Goal: Task Accomplishment & Management: Manage account settings

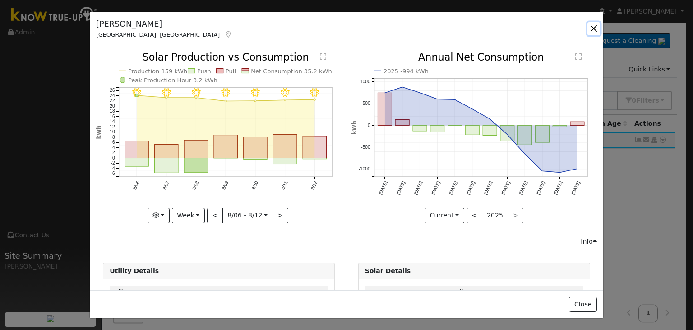
click at [593, 28] on button "button" at bounding box center [594, 28] width 13 height 13
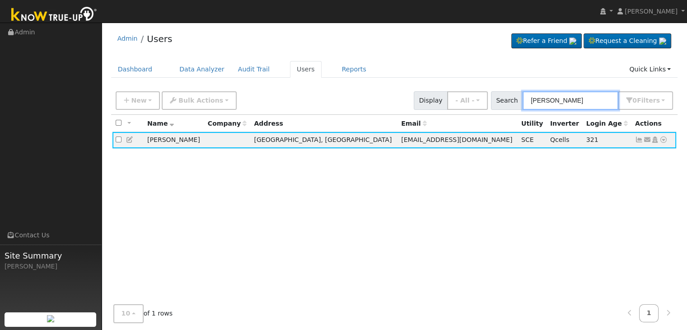
click at [556, 100] on input "Marissa Olivas" at bounding box center [570, 100] width 96 height 19
paste input "[PERSON_NAME]"
type input "[PERSON_NAME]"
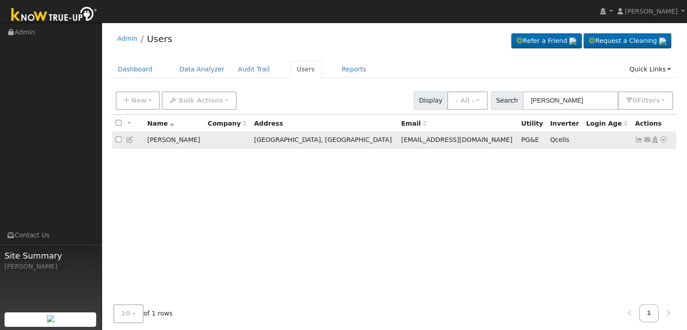
click at [635, 139] on icon at bounding box center [639, 139] width 8 height 6
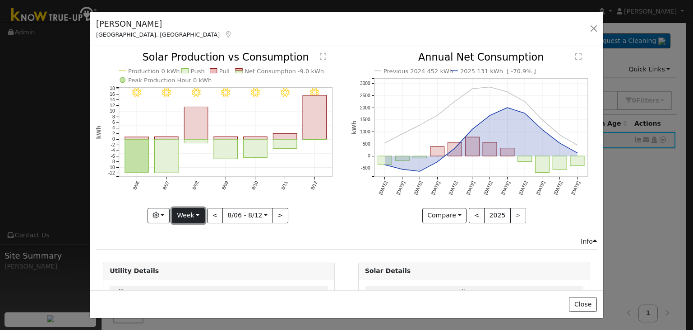
click at [197, 213] on button "Week" at bounding box center [188, 215] width 33 height 15
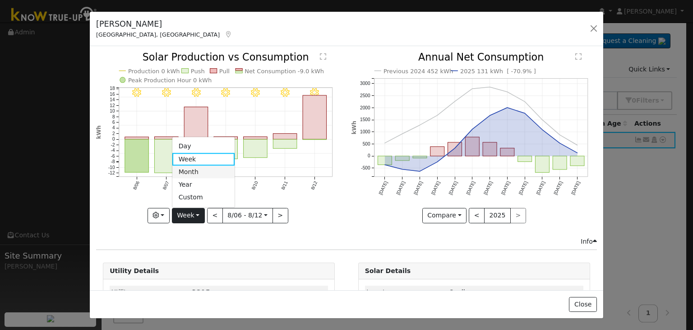
click at [195, 167] on link "Month" at bounding box center [203, 172] width 63 height 13
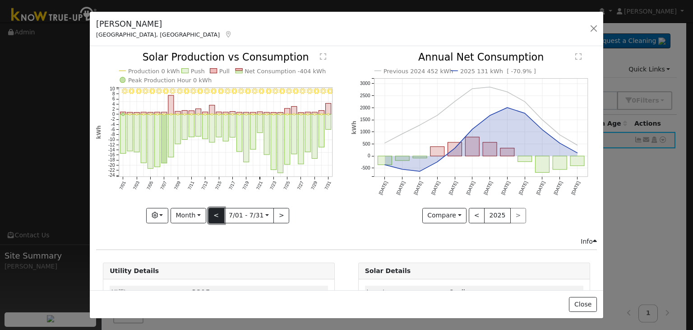
click at [217, 209] on button "<" at bounding box center [217, 215] width 16 height 15
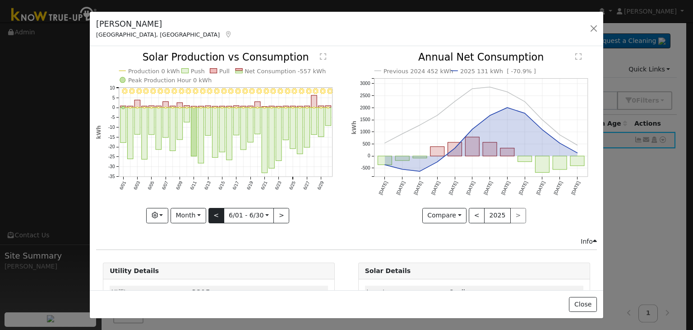
click at [217, 209] on div "6/30 - Clear 6/29 - Clear 6/28 - Clear 6/27 - Clear 6/26 - Clear 6/25 - Clear 6…" at bounding box center [219, 137] width 246 height 170
click at [217, 209] on button "<" at bounding box center [217, 215] width 16 height 15
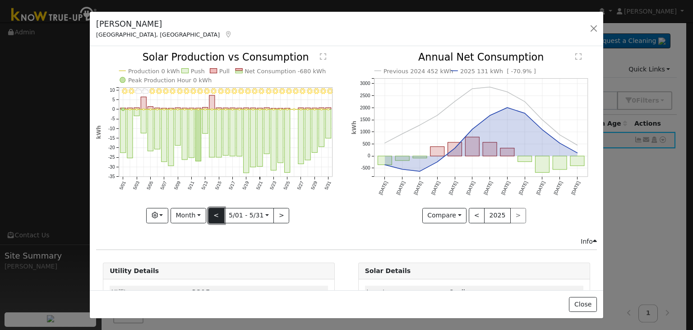
click at [217, 209] on button "<" at bounding box center [217, 215] width 16 height 15
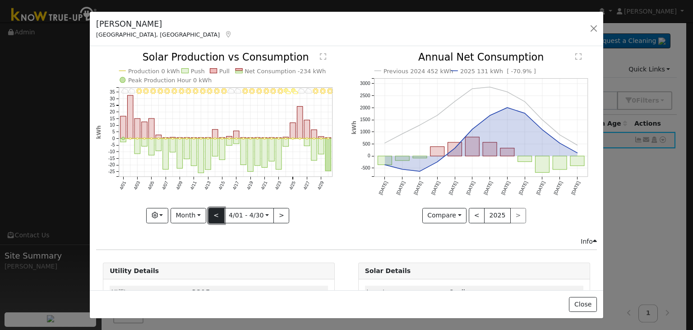
click at [217, 209] on button "<" at bounding box center [217, 215] width 16 height 15
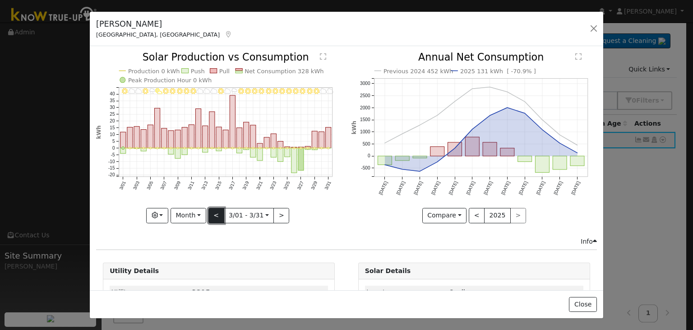
click at [217, 209] on button "<" at bounding box center [217, 215] width 16 height 15
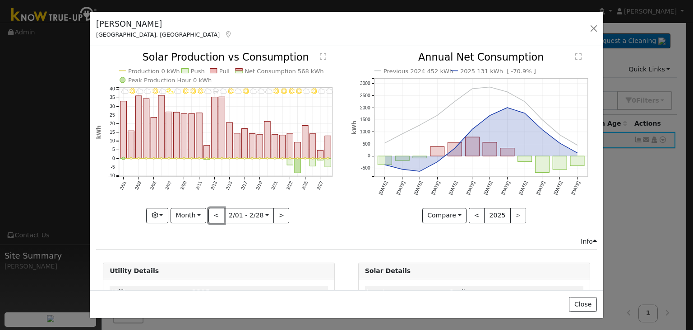
click at [217, 209] on button "<" at bounding box center [217, 215] width 16 height 15
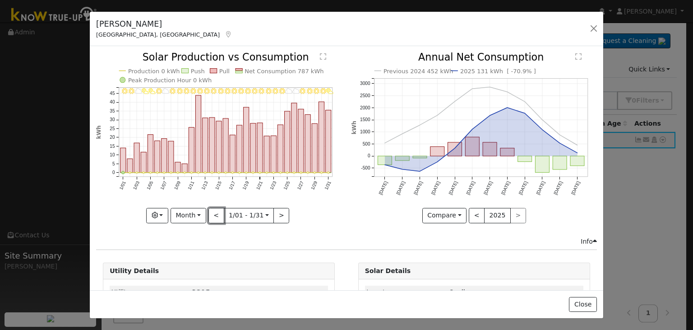
click at [217, 209] on button "<" at bounding box center [217, 215] width 16 height 15
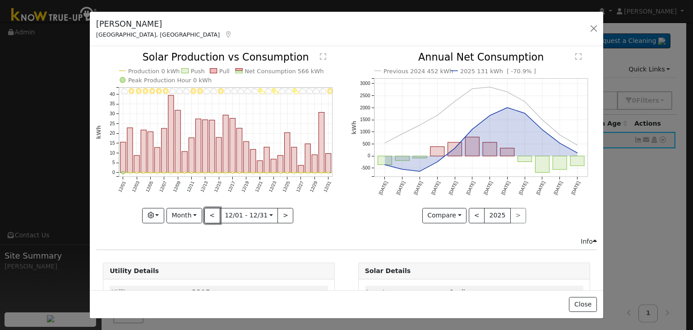
click at [217, 209] on button "<" at bounding box center [213, 215] width 16 height 15
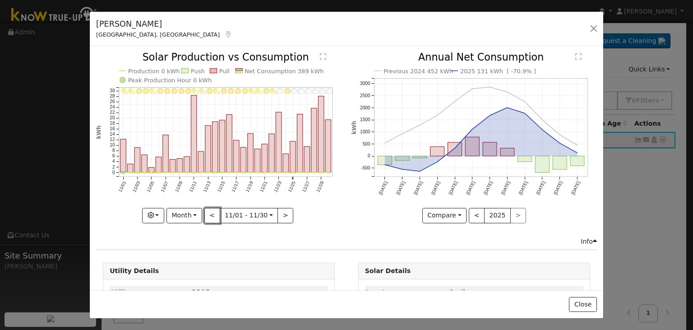
click at [217, 209] on button "<" at bounding box center [213, 215] width 16 height 15
type input "2024-10-01"
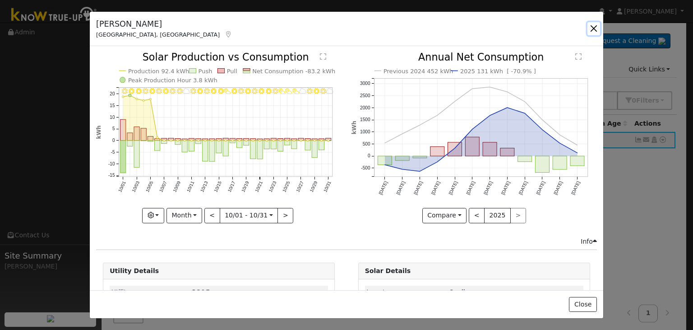
click at [596, 28] on button "button" at bounding box center [594, 28] width 13 height 13
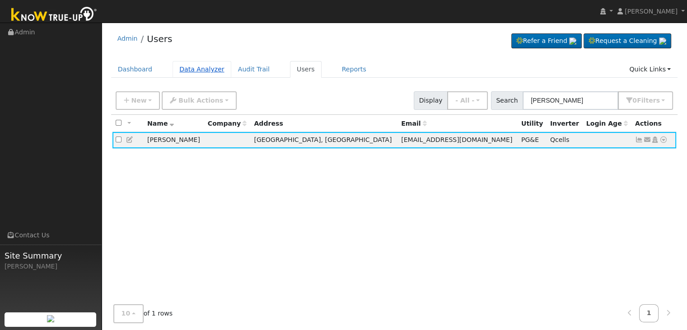
click at [193, 74] on link "Data Analyzer" at bounding box center [201, 69] width 59 height 17
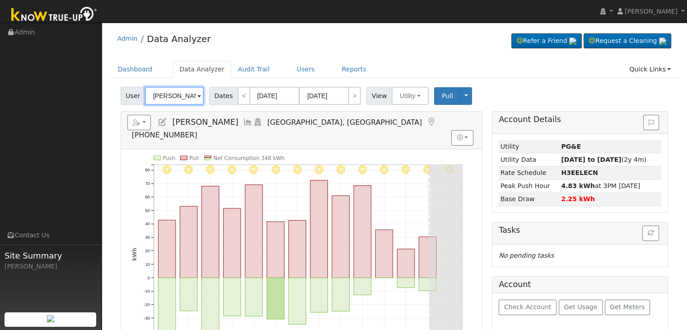
click at [175, 102] on input "[PERSON_NAME]" at bounding box center [174, 96] width 59 height 18
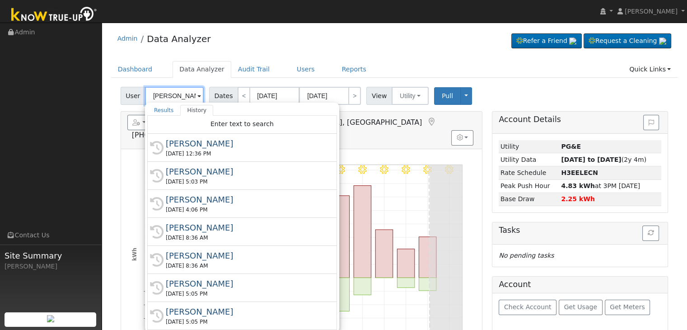
click at [167, 96] on input "[PERSON_NAME]" at bounding box center [174, 96] width 59 height 18
paste input "[PERSON_NAME]"
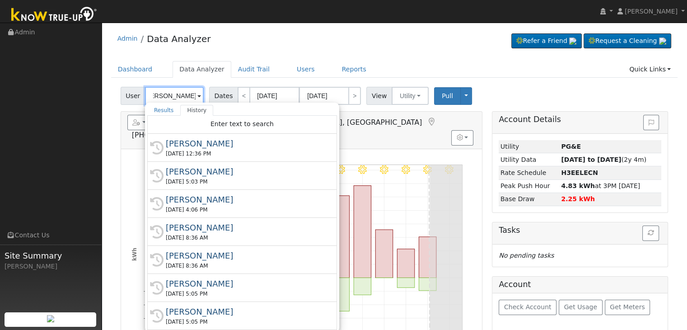
type input "[PERSON_NAME]"
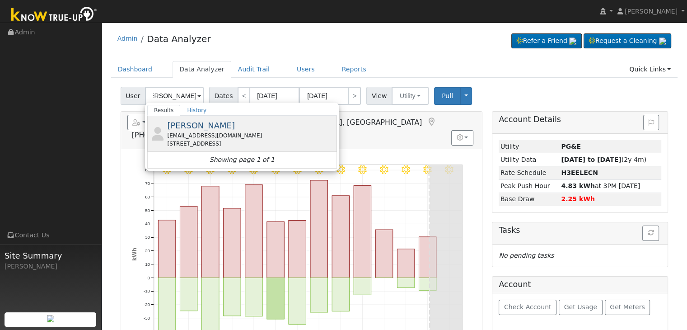
scroll to position [0, 0]
click at [205, 140] on div "[STREET_ADDRESS]" at bounding box center [251, 144] width 168 height 8
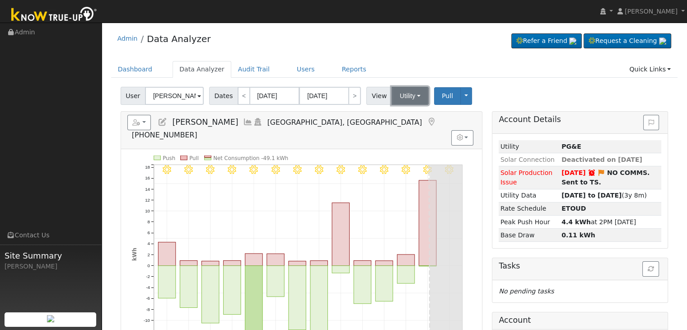
click at [416, 94] on button "Utility" at bounding box center [409, 96] width 37 height 18
click at [401, 129] on link "Solar" at bounding box center [421, 128] width 63 height 13
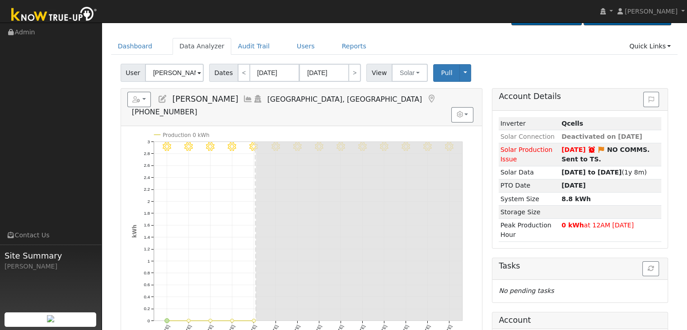
scroll to position [20, 0]
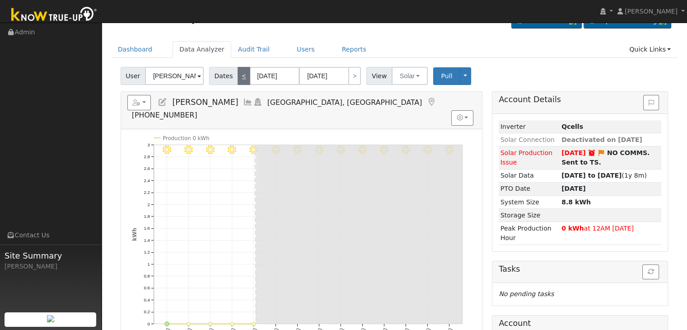
click at [239, 74] on link "<" at bounding box center [243, 76] width 13 height 18
type input "[DATE]"
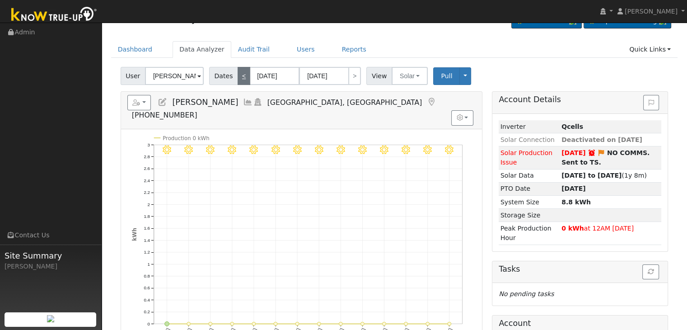
click at [239, 74] on link "<" at bounding box center [243, 76] width 13 height 18
type input "[DATE]"
click at [239, 74] on link "<" at bounding box center [243, 76] width 13 height 18
type input "[DATE]"
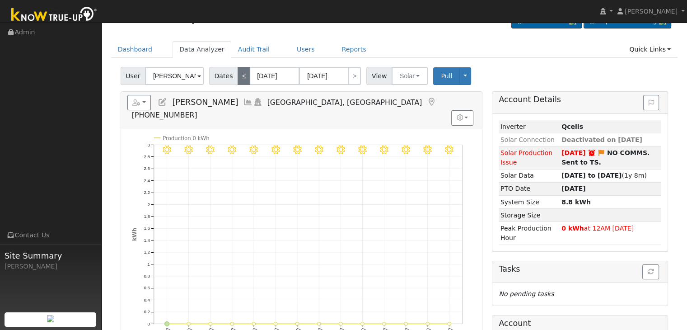
type input "[DATE]"
click at [239, 74] on link "<" at bounding box center [243, 76] width 13 height 18
type input "[DATE]"
click at [349, 76] on link ">" at bounding box center [354, 76] width 13 height 18
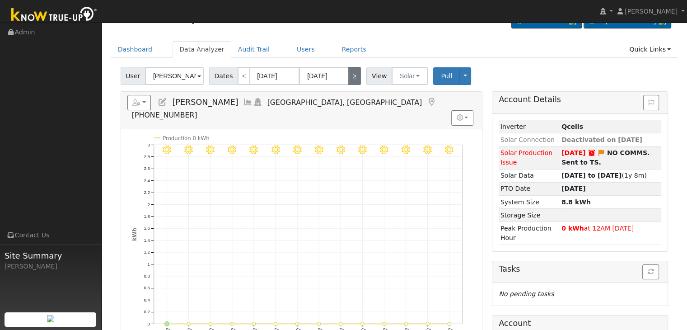
type input "[DATE]"
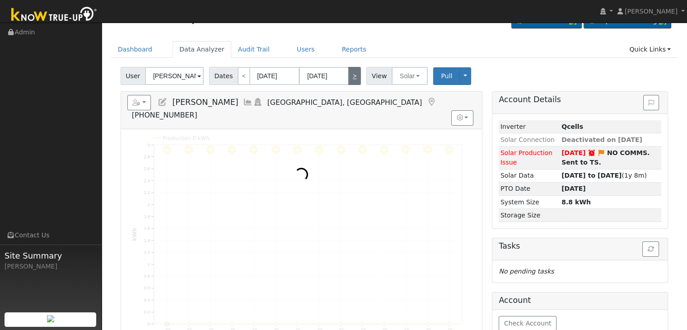
click at [349, 76] on link ">" at bounding box center [354, 76] width 13 height 18
type input "[DATE]"
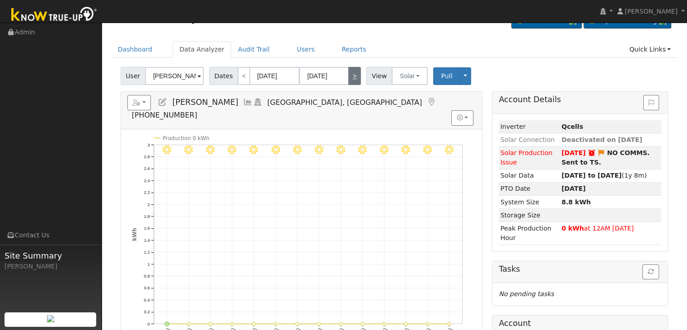
click at [349, 76] on link ">" at bounding box center [354, 76] width 13 height 18
type input "[DATE]"
click at [349, 76] on link ">" at bounding box center [354, 76] width 13 height 18
type input "[DATE]"
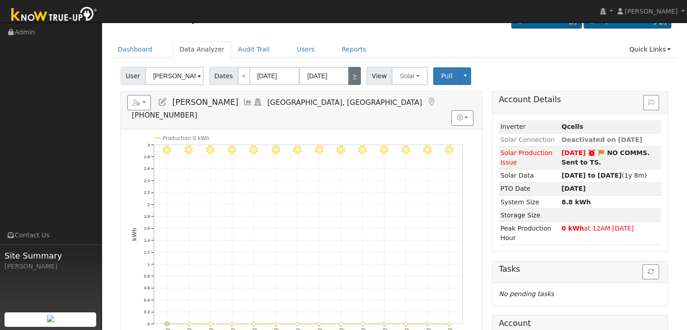
type input "[DATE]"
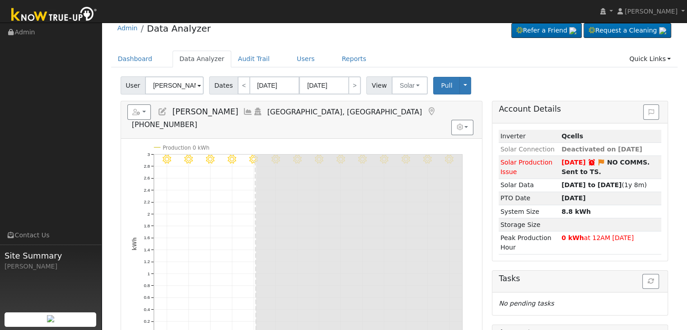
scroll to position [0, 0]
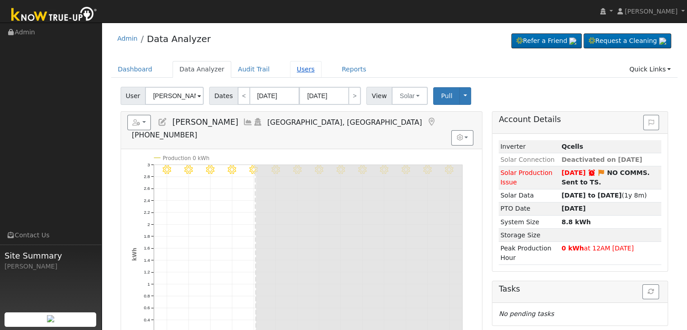
click at [297, 64] on link "Users" at bounding box center [306, 69] width 32 height 17
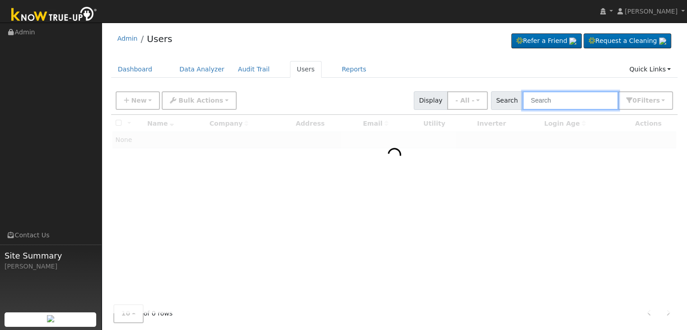
click at [551, 99] on input "text" at bounding box center [570, 100] width 96 height 19
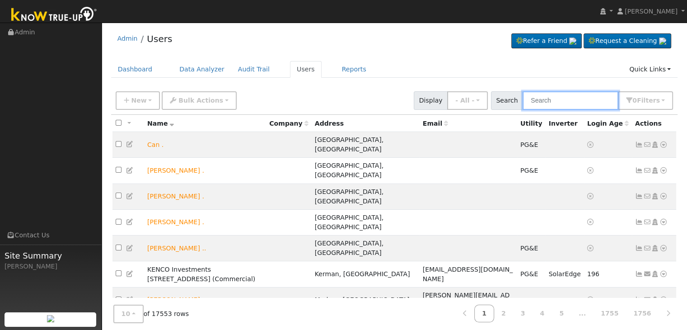
paste input "[PERSON_NAME]"
type input "[PERSON_NAME]"
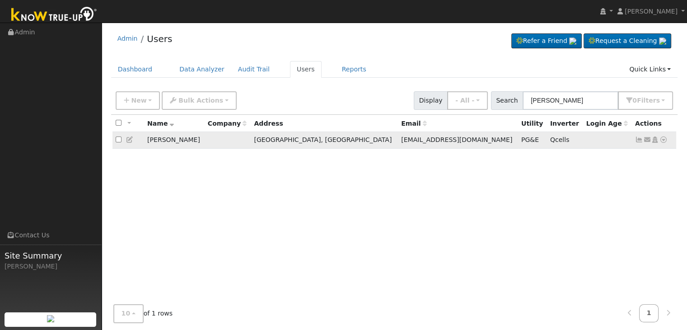
click at [638, 138] on icon at bounding box center [639, 139] width 8 height 6
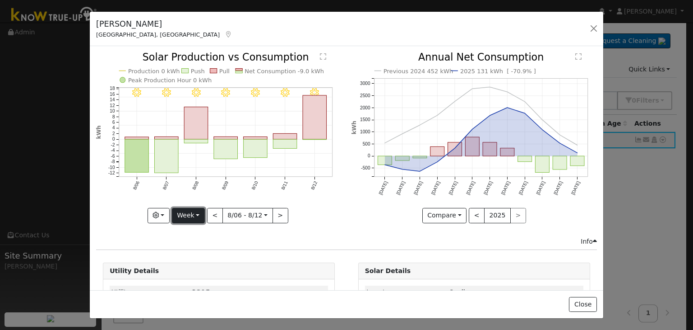
click at [197, 209] on button "Week" at bounding box center [188, 215] width 33 height 15
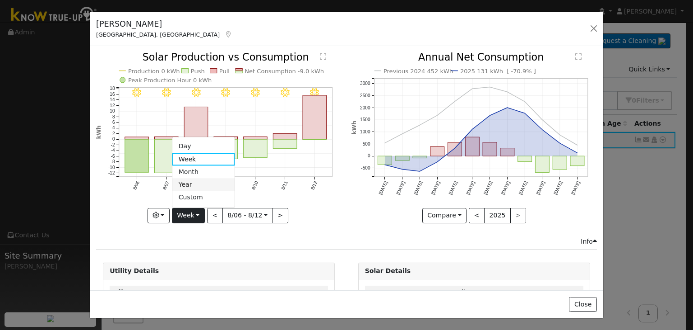
click at [195, 185] on link "Year" at bounding box center [203, 184] width 63 height 13
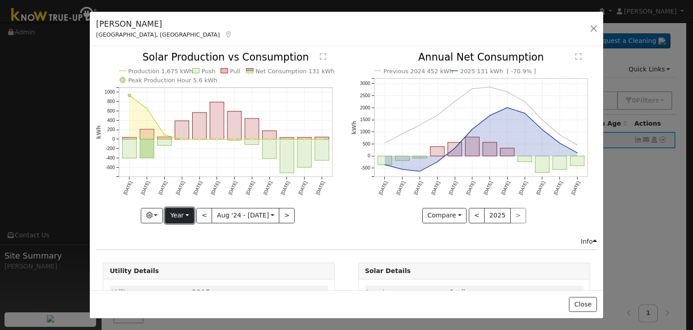
click at [192, 212] on button "Year" at bounding box center [179, 215] width 29 height 15
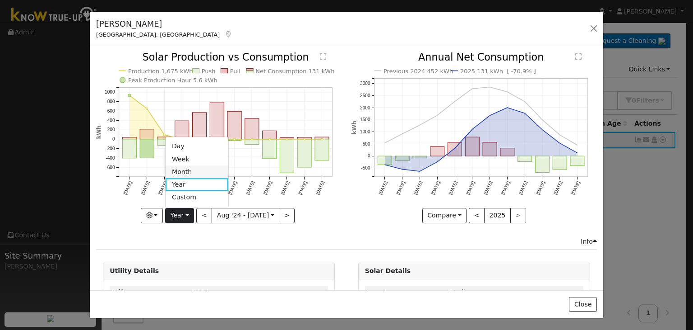
click at [192, 167] on link "Month" at bounding box center [197, 172] width 63 height 13
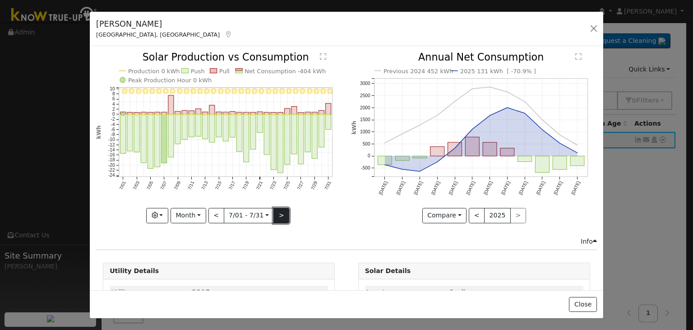
click at [276, 214] on button ">" at bounding box center [282, 215] width 16 height 15
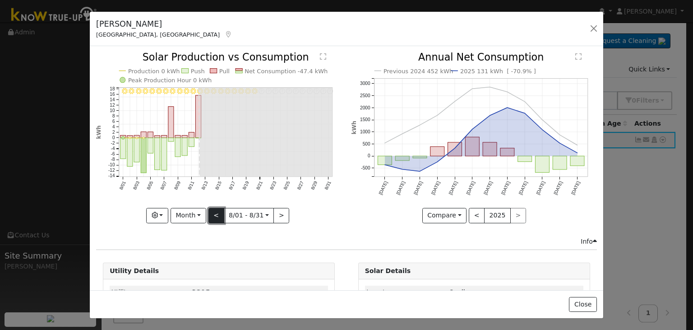
click at [215, 211] on button "<" at bounding box center [217, 215] width 16 height 15
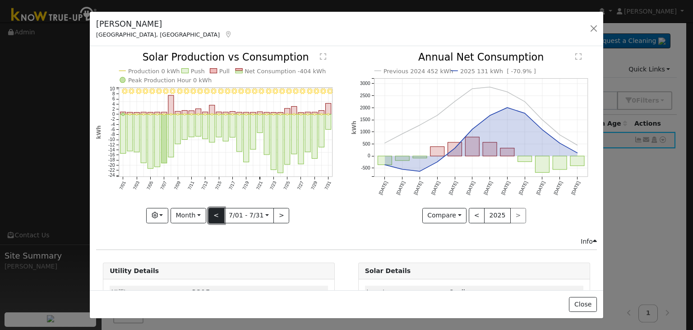
click at [217, 211] on button "<" at bounding box center [217, 215] width 16 height 15
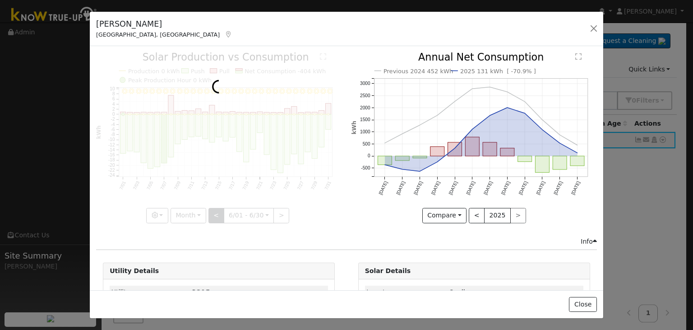
click at [217, 211] on div at bounding box center [219, 137] width 246 height 170
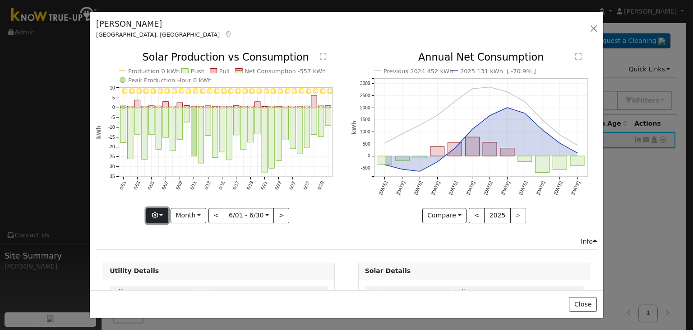
click at [163, 208] on button "button" at bounding box center [157, 215] width 22 height 15
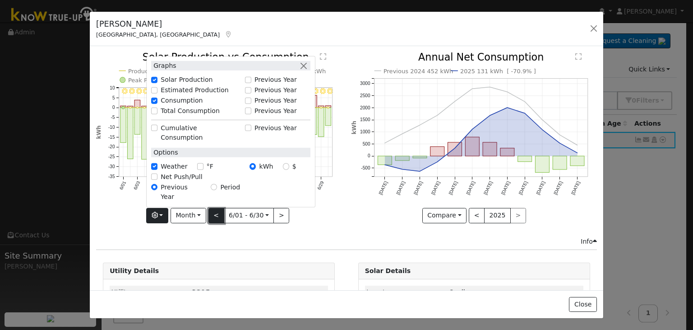
click at [213, 212] on button "<" at bounding box center [217, 215] width 16 height 15
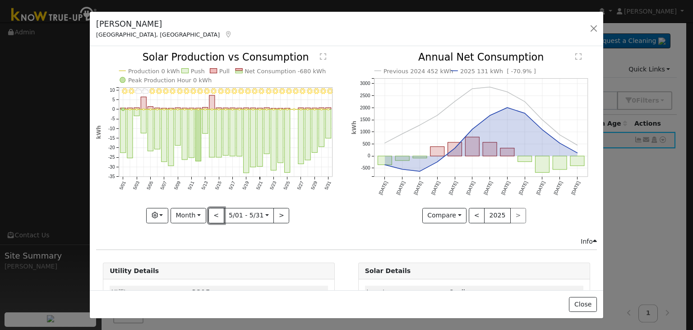
click at [216, 212] on button "<" at bounding box center [217, 215] width 16 height 15
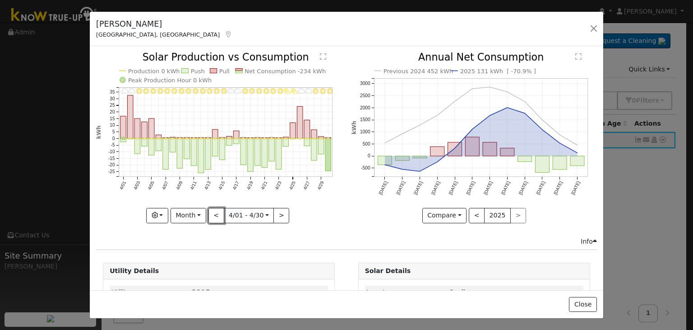
click at [216, 212] on button "<" at bounding box center [217, 215] width 16 height 15
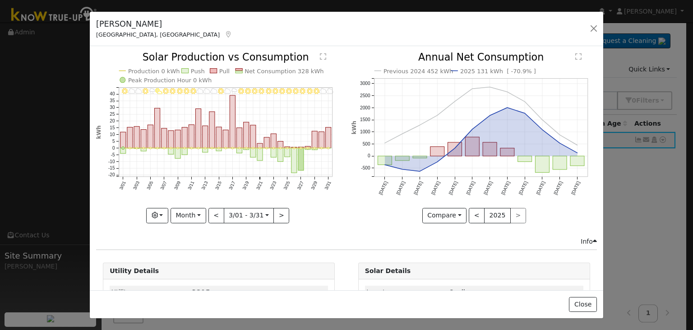
click at [216, 212] on div "3/31 - Cloudy 3/30 - MostlyCloudy 3/29 - Clear 3/28 - MostlyClear 3/27 - Mostly…" at bounding box center [219, 137] width 246 height 170
click at [216, 212] on button "<" at bounding box center [217, 215] width 16 height 15
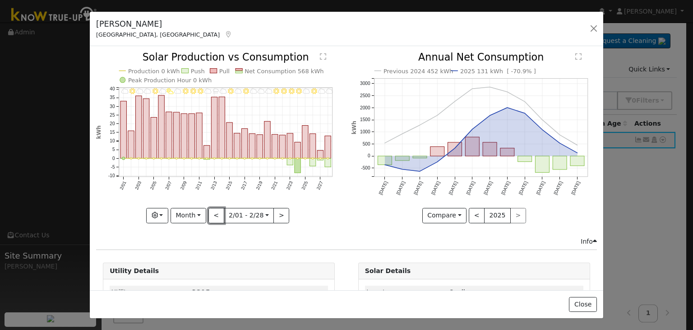
click at [216, 212] on button "<" at bounding box center [217, 215] width 16 height 15
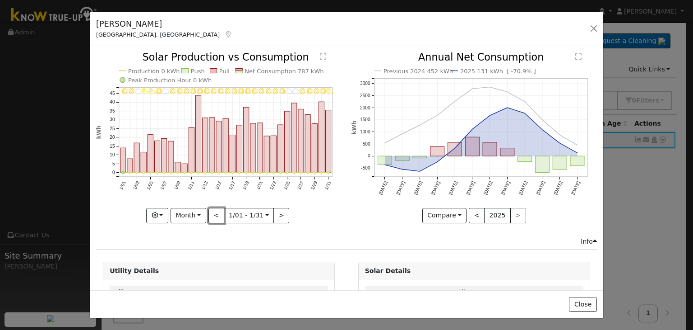
click at [216, 212] on button "<" at bounding box center [217, 215] width 16 height 15
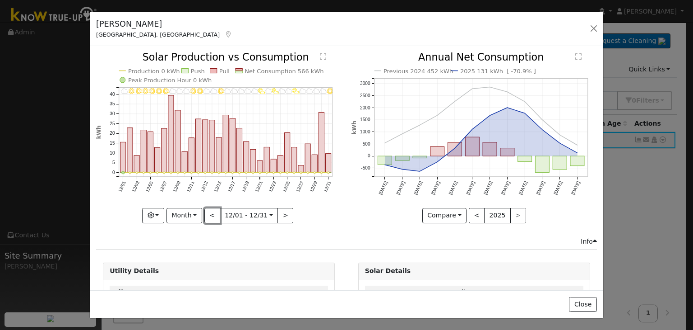
click at [216, 212] on button "<" at bounding box center [213, 215] width 16 height 15
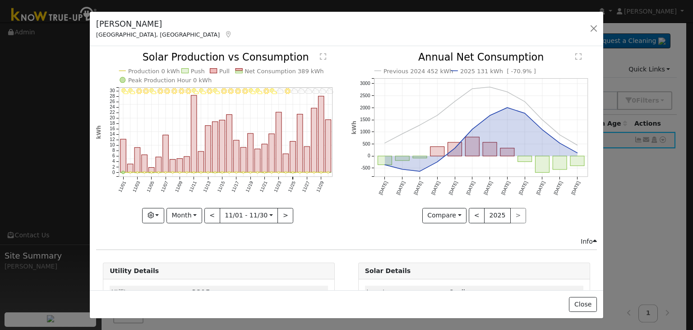
click at [216, 212] on div "11/30 - MostlyCloudy 11/29 - MostlyCloudy 11/28 - MostlyCloudy 11/27 - MostlyCl…" at bounding box center [219, 137] width 246 height 170
click at [216, 212] on button "<" at bounding box center [213, 215] width 16 height 15
type input "2024-10-01"
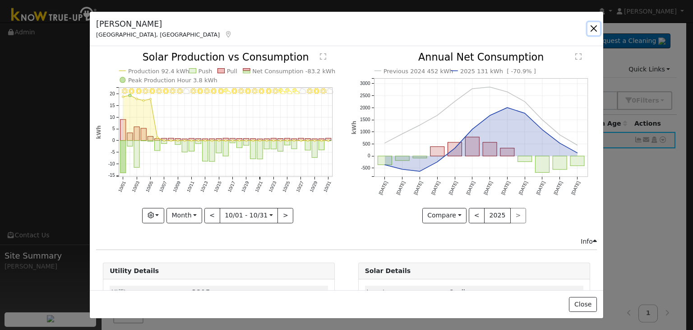
drag, startPoint x: 593, startPoint y: 26, endPoint x: 587, endPoint y: 19, distance: 9.6
click at [593, 26] on button "button" at bounding box center [594, 28] width 13 height 13
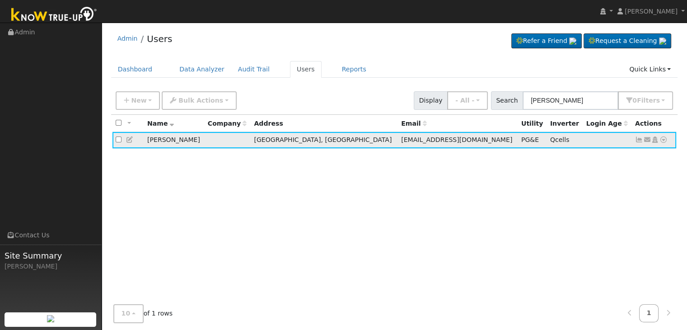
click at [636, 140] on icon at bounding box center [639, 139] width 8 height 6
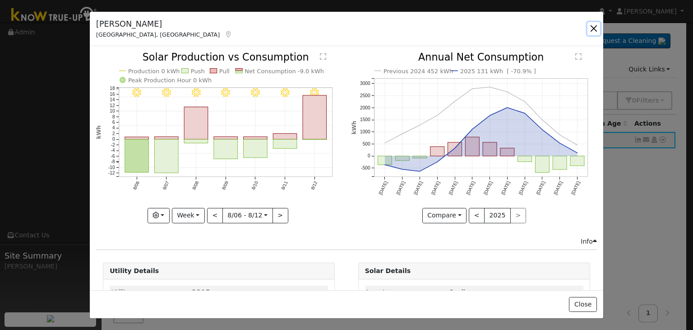
click at [594, 28] on button "button" at bounding box center [594, 28] width 13 height 13
